Goal: Transaction & Acquisition: Obtain resource

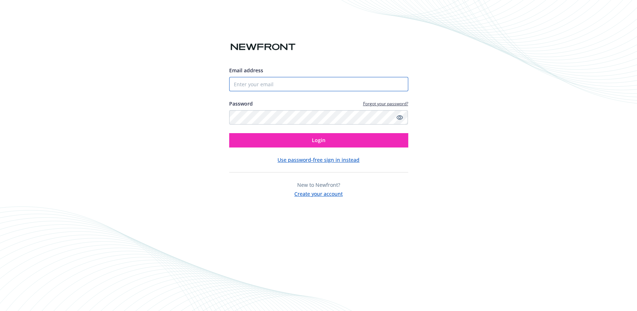
click at [276, 87] on input "Email address" at bounding box center [318, 84] width 179 height 14
type input "[EMAIL_ADDRESS][DOMAIN_NAME]"
click at [229, 133] on button "Login" at bounding box center [318, 140] width 179 height 14
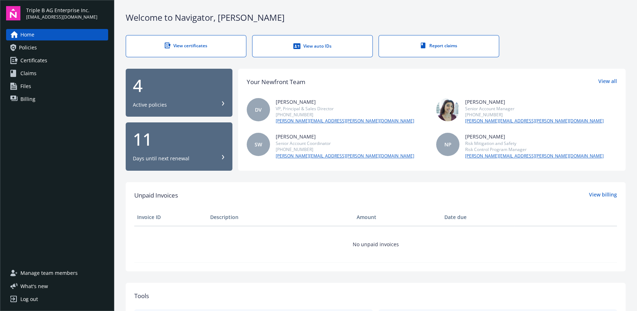
click at [190, 45] on div "View certificates" at bounding box center [185, 46] width 91 height 6
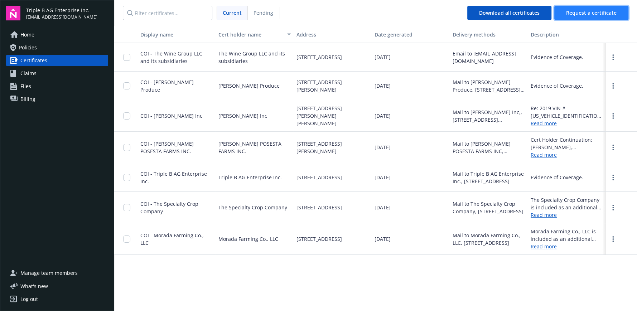
click at [586, 10] on span "Request a certificate" at bounding box center [591, 12] width 50 height 7
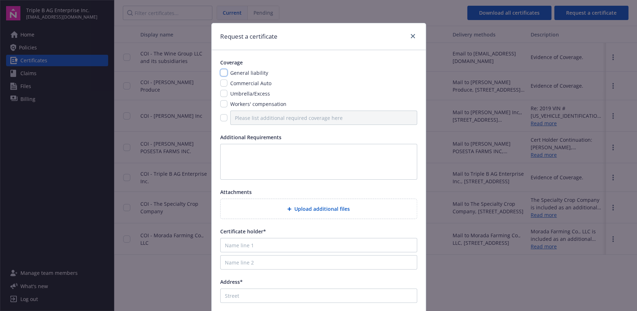
click at [220, 73] on input "checkbox" at bounding box center [223, 72] width 7 height 7
checkbox input "true"
click at [220, 83] on input "checkbox" at bounding box center [223, 82] width 7 height 7
checkbox input "true"
click at [221, 91] on input "checkbox" at bounding box center [223, 93] width 7 height 7
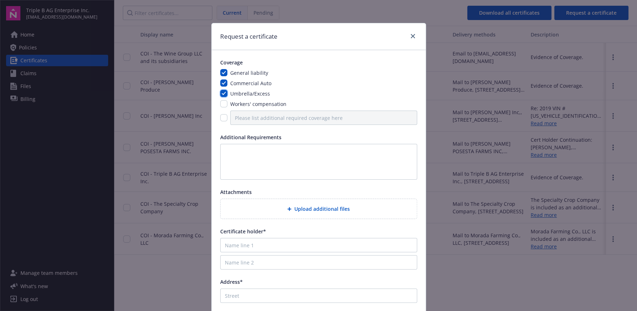
checkbox input "true"
click at [222, 103] on input "checkbox" at bounding box center [223, 103] width 7 height 7
checkbox input "true"
click at [257, 246] on input "Name line 1" at bounding box center [318, 245] width 197 height 14
type input "Division of Labor Standards Enforcement"
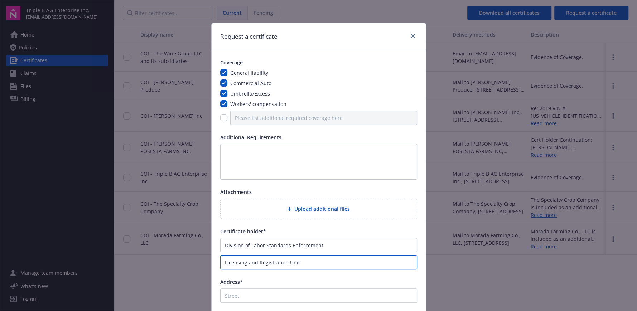
type input "Licensing and Registration Unit"
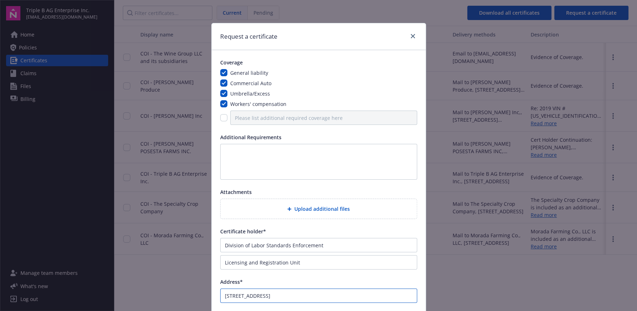
type input "[STREET_ADDRESS]"
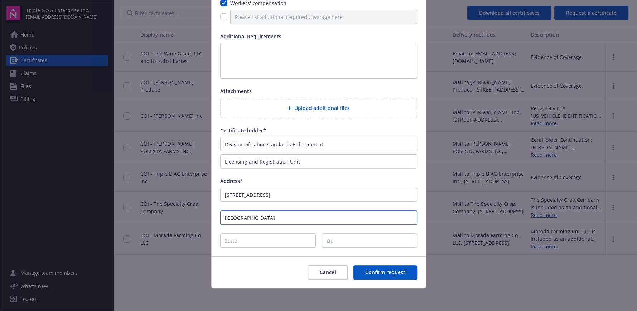
type input "[GEOGRAPHIC_DATA]"
type input "c"
type input "CA"
type input "94612"
click at [385, 271] on span "Confirm request" at bounding box center [385, 272] width 40 height 7
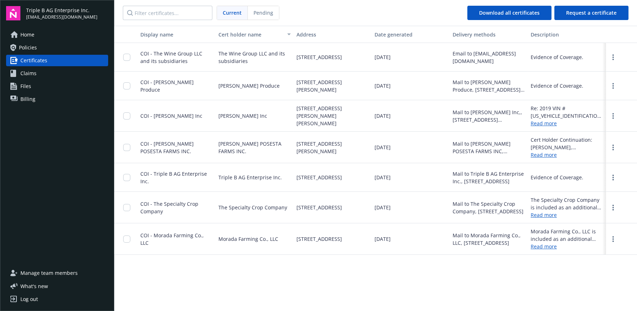
click at [30, 47] on span "Policies" at bounding box center [28, 47] width 18 height 11
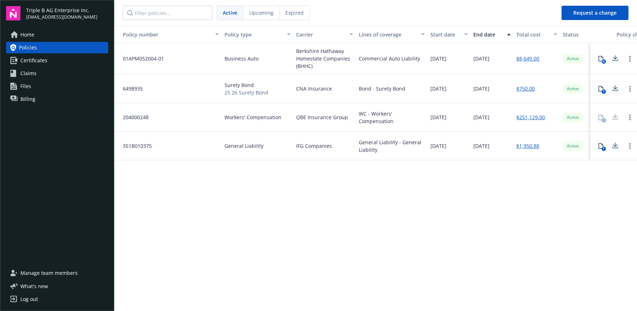
click at [28, 298] on div "Log out" at bounding box center [29, 298] width 18 height 11
